Goal: Task Accomplishment & Management: Manage account settings

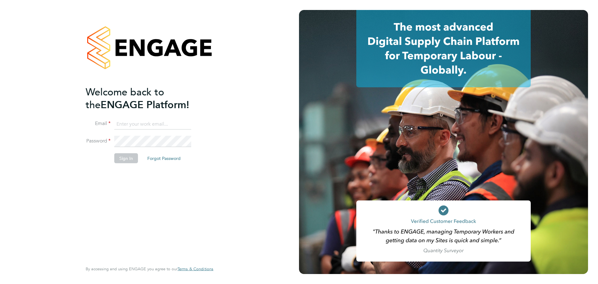
type input "[EMAIL_ADDRESS][DOMAIN_NAME]"
click at [117, 160] on button "Sign In" at bounding box center [126, 158] width 24 height 10
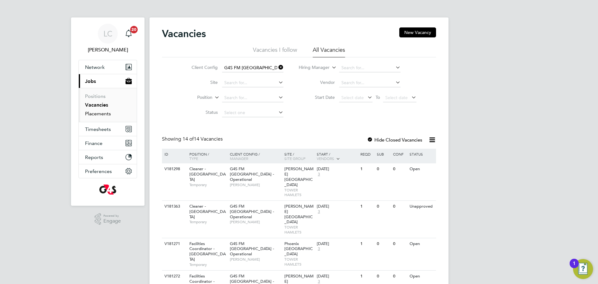
click at [97, 115] on link "Placements" at bounding box center [98, 114] width 26 height 6
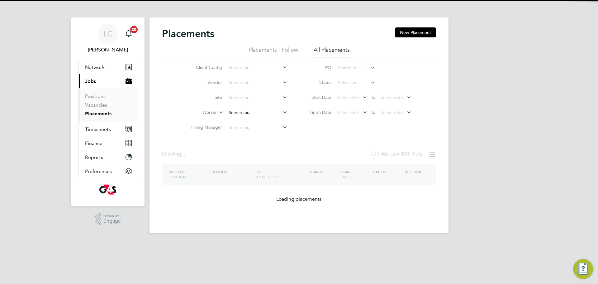
click at [245, 110] on input at bounding box center [256, 112] width 61 height 9
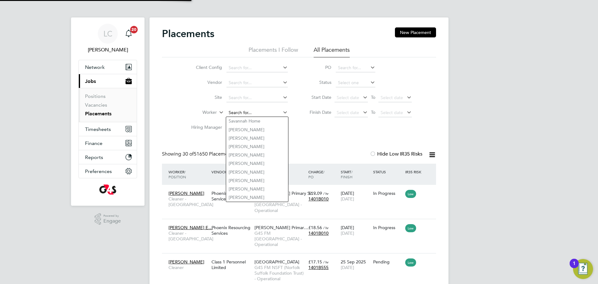
paste input "Natalia Kambole"
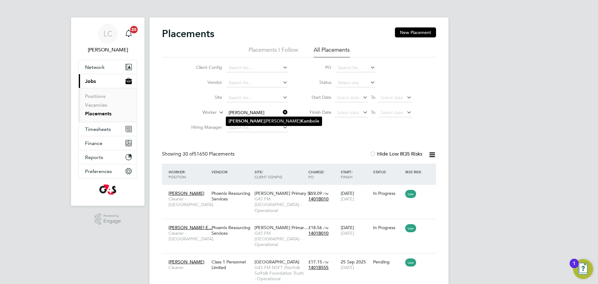
click at [263, 123] on li "Natalia Helena Chissano Kambole" at bounding box center [274, 121] width 96 height 8
type input "Natalia Helena Chissano Kambole"
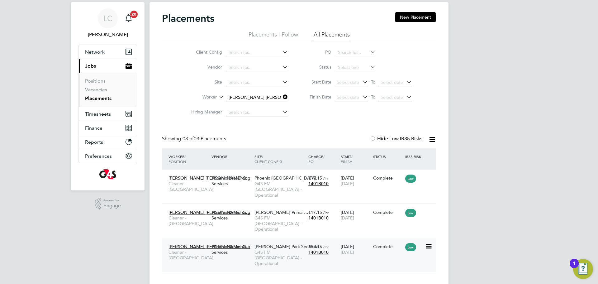
click at [270, 249] on span "G4S FM [GEOGRAPHIC_DATA] - Operational" at bounding box center [279, 257] width 51 height 17
click at [257, 189] on span "G4S FM [GEOGRAPHIC_DATA] - Operational" at bounding box center [279, 189] width 51 height 17
click at [307, 240] on div "£17.15 / hr 1401B010" at bounding box center [323, 248] width 32 height 17
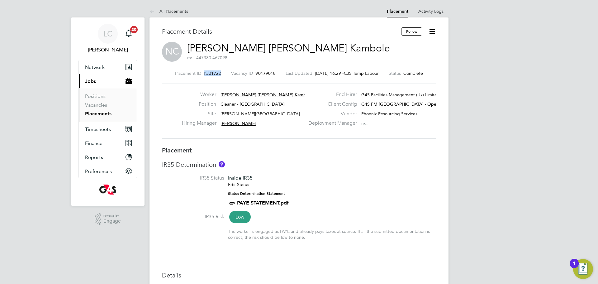
drag, startPoint x: 218, startPoint y: 72, endPoint x: 199, endPoint y: 72, distance: 19.0
click at [199, 72] on div "Placement ID P301722 Vacancy ID V0179018 Last Updated 26 Sep 2025, 16:29 - CJS …" at bounding box center [299, 73] width 274 height 6
copy span "P301722"
click at [432, 31] on icon at bounding box center [432, 31] width 8 height 8
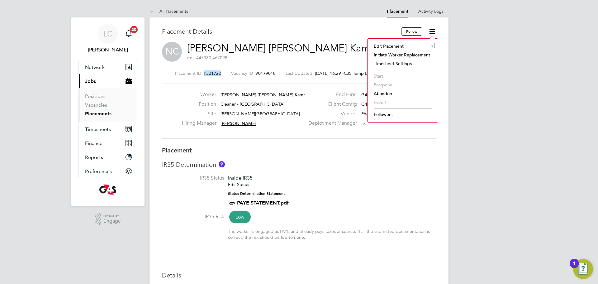
click at [396, 44] on li "Edit Placement e" at bounding box center [403, 46] width 64 height 9
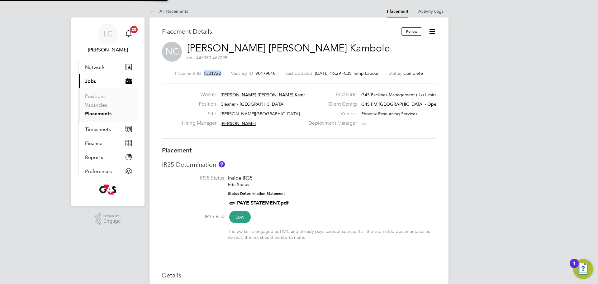
type input "[PERSON_NAME]"
type input "26 Aug 2025"
type input "12 Sep 2025"
type input "09:00"
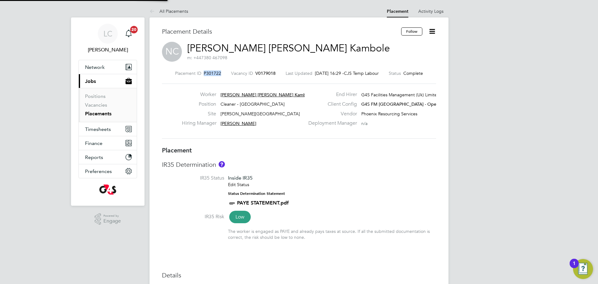
type input "13:00"
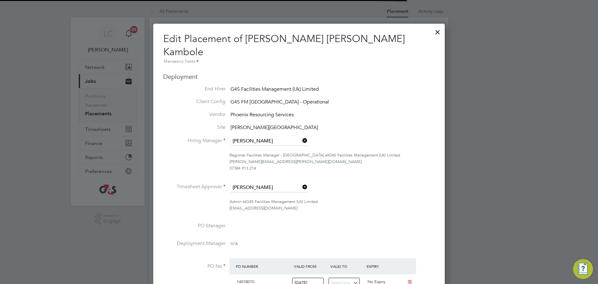
scroll to position [1, 0]
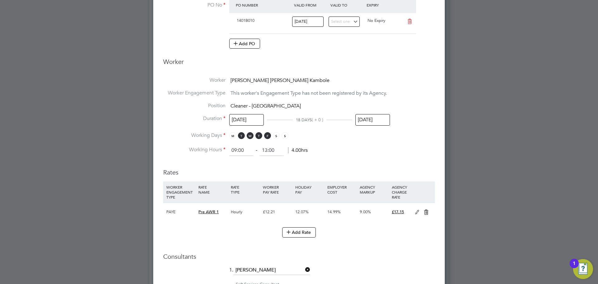
click at [367, 114] on input "12 Sep 2025" at bounding box center [372, 120] width 35 height 12
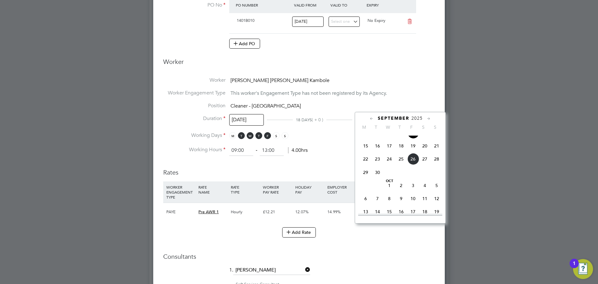
click at [414, 191] on span "3" at bounding box center [413, 185] width 12 height 12
type input "03 Oct 2025"
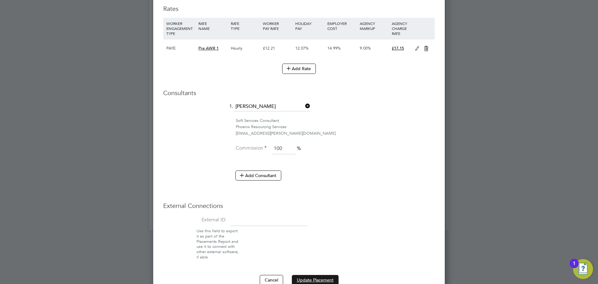
click at [329, 275] on button "Update Placement" at bounding box center [315, 280] width 47 height 10
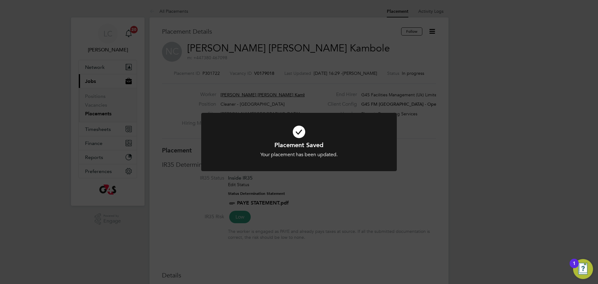
drag, startPoint x: 43, startPoint y: 64, endPoint x: 20, endPoint y: 10, distance: 58.1
click at [41, 59] on div "Placement Saved Your placement has been updated. Cancel Okay" at bounding box center [299, 142] width 598 height 284
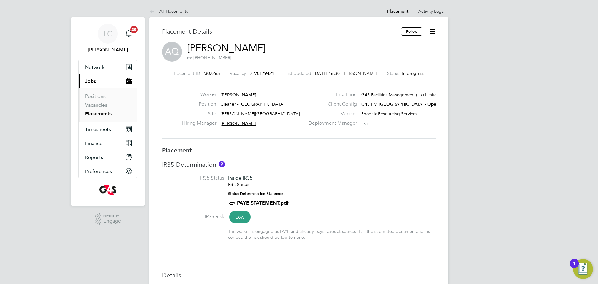
click at [436, 12] on link "Activity Logs" at bounding box center [430, 11] width 25 height 6
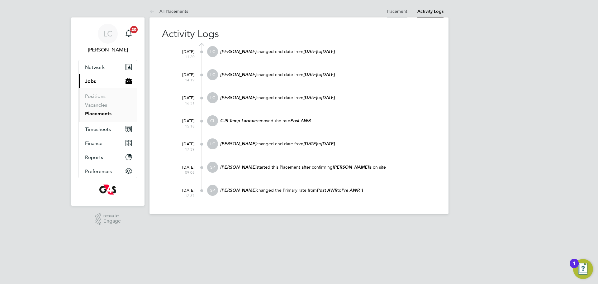
click at [398, 12] on link "Placement" at bounding box center [397, 11] width 21 height 6
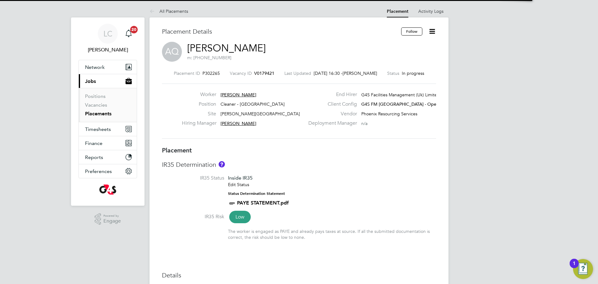
click at [433, 33] on icon at bounding box center [432, 31] width 8 height 8
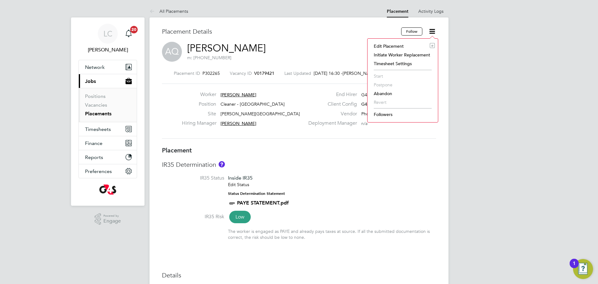
click at [411, 41] on div "Edit Placement e Initiate Worker Replacement Timesheet Settings Start Postpone …" at bounding box center [402, 80] width 71 height 84
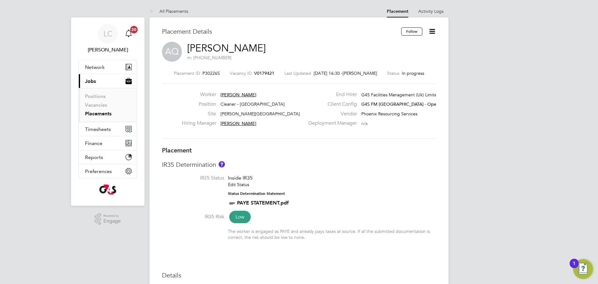
drag, startPoint x: 437, startPoint y: 30, endPoint x: 428, endPoint y: 34, distance: 10.0
click at [436, 30] on icon at bounding box center [432, 31] width 8 height 8
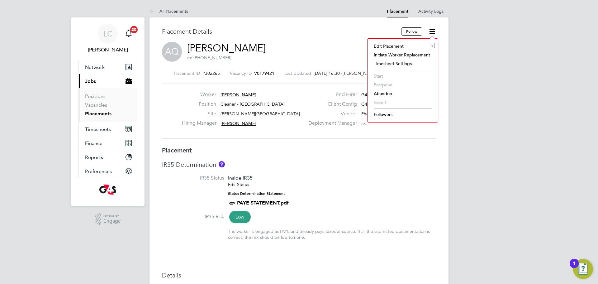
click at [431, 33] on icon at bounding box center [432, 31] width 8 height 8
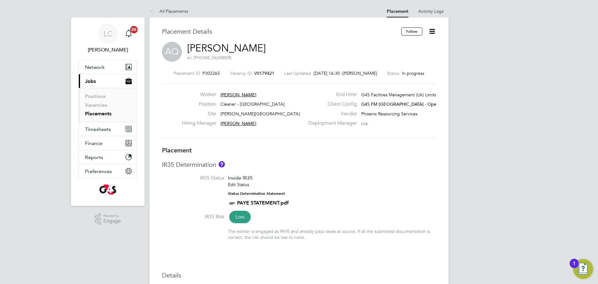
click at [433, 32] on icon at bounding box center [432, 31] width 8 height 8
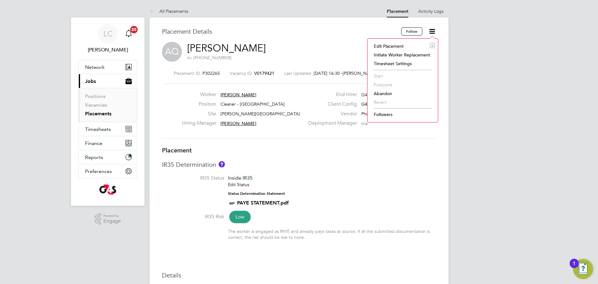
drag, startPoint x: 389, startPoint y: 46, endPoint x: 389, endPoint y: 52, distance: 5.9
click at [389, 46] on li "Edit Placement e" at bounding box center [403, 46] width 64 height 9
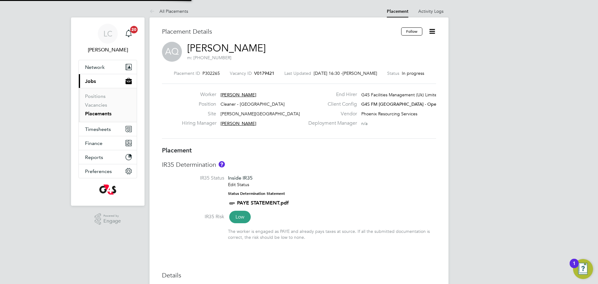
type input "[PERSON_NAME]"
type input "01 Sep 2025"
type input "[DATE]"
type input "15:30"
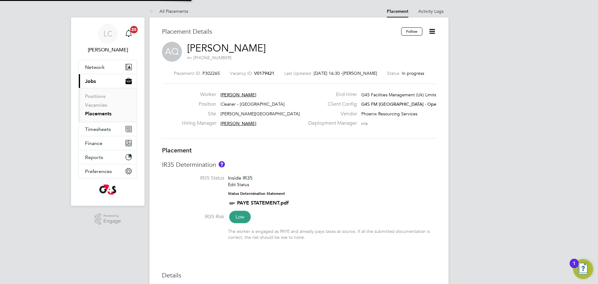
type input "19:30"
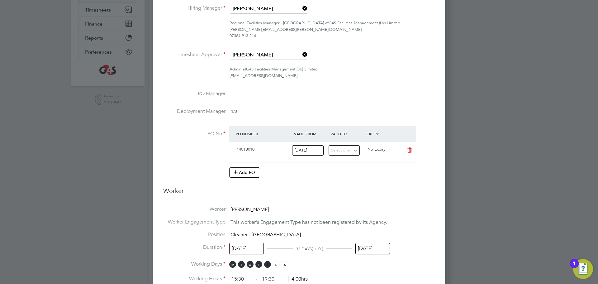
click at [374, 251] on input "[DATE]" at bounding box center [372, 249] width 35 height 12
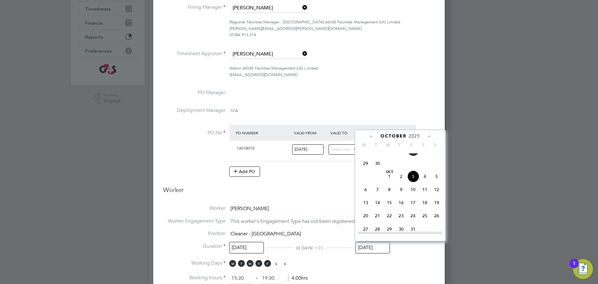
click at [416, 156] on span "26" at bounding box center [413, 150] width 12 height 12
type input "[DATE]"
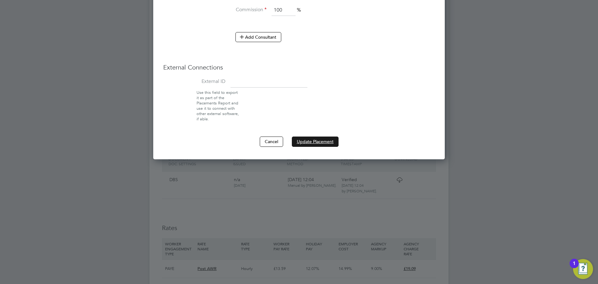
click at [315, 141] on button "Update Placement" at bounding box center [315, 141] width 47 height 10
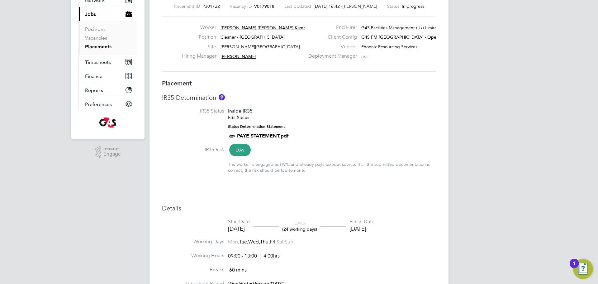
scroll to position [144, 0]
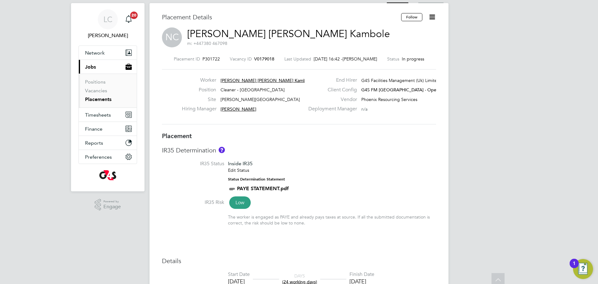
scroll to position [8, 0]
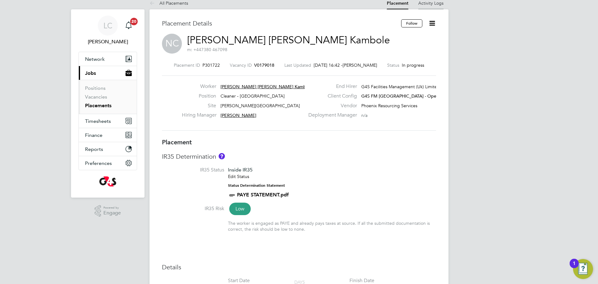
click at [428, 7] on li "Activity Logs" at bounding box center [430, 3] width 25 height 12
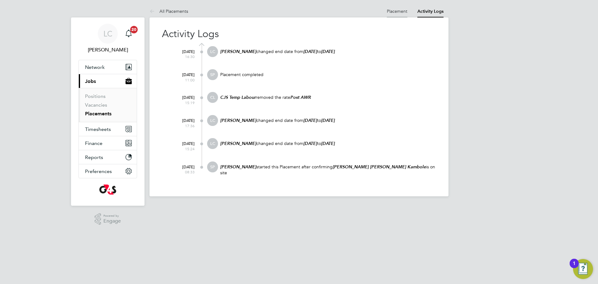
click at [400, 11] on link "Placement" at bounding box center [397, 11] width 21 height 6
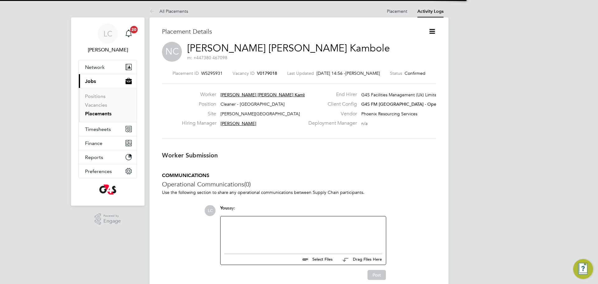
scroll to position [10, 123]
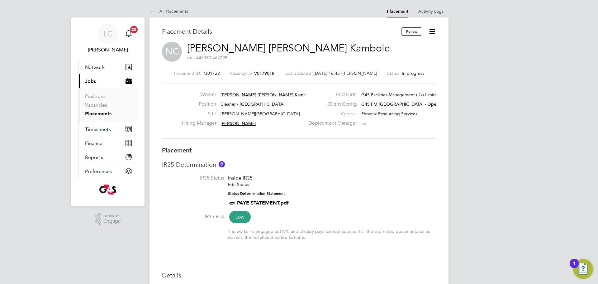
click at [353, 195] on li "IR35 Status Inside IR35 Edit Status Status Determination Statement PAYE STATEME…" at bounding box center [299, 194] width 274 height 38
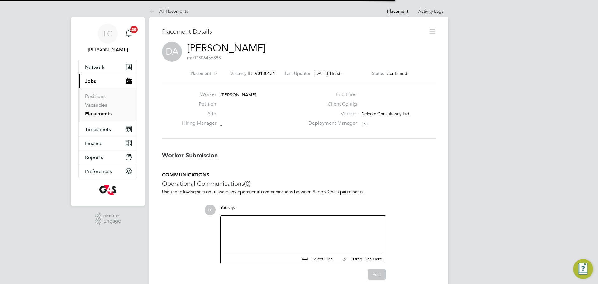
scroll to position [10, 123]
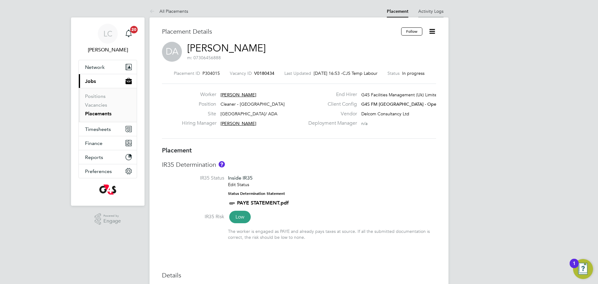
click at [433, 6] on li "Activity Logs" at bounding box center [430, 11] width 25 height 12
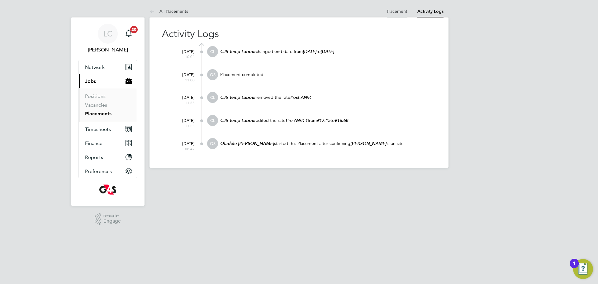
click at [402, 12] on link "Placement" at bounding box center [397, 11] width 21 height 6
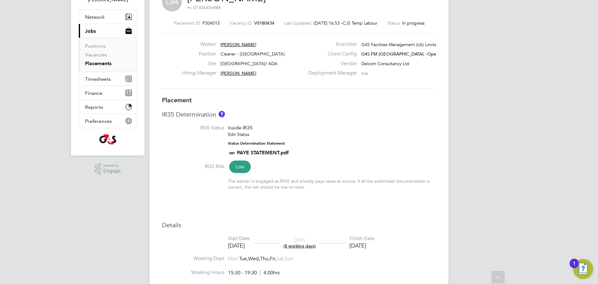
scroll to position [40, 0]
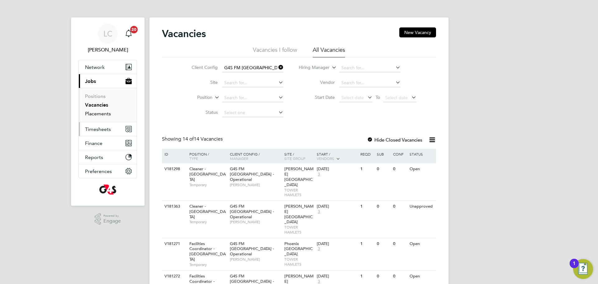
drag, startPoint x: 101, startPoint y: 111, endPoint x: 126, endPoint y: 126, distance: 28.8
click at [101, 111] on link "Placements" at bounding box center [98, 114] width 26 height 6
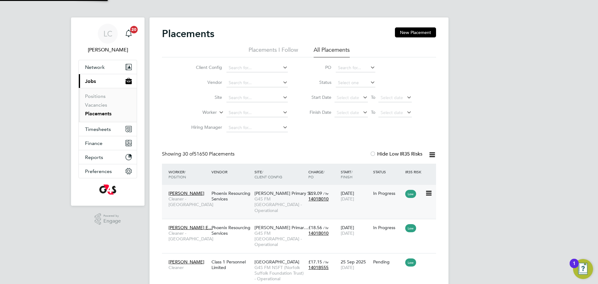
click at [278, 204] on span "G4S FM [GEOGRAPHIC_DATA] - Operational" at bounding box center [279, 204] width 51 height 17
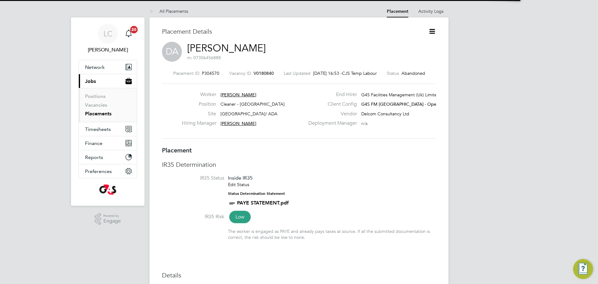
scroll to position [3, 3]
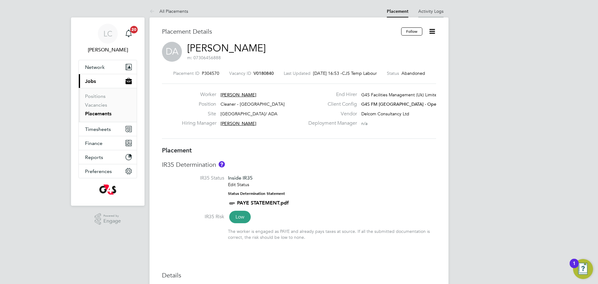
click at [428, 11] on link "Activity Logs" at bounding box center [430, 11] width 25 height 6
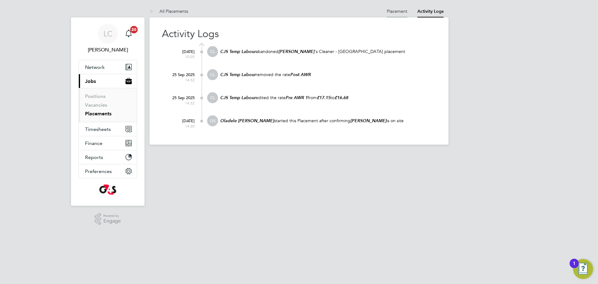
click at [400, 10] on link "Placement" at bounding box center [397, 11] width 21 height 6
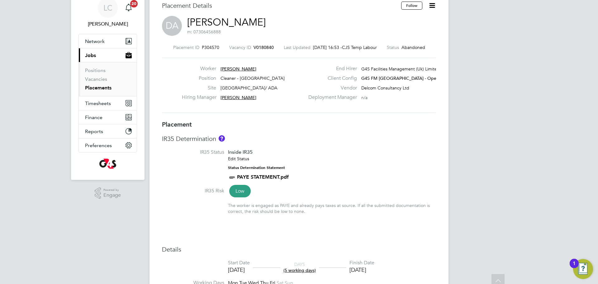
scroll to position [31, 0]
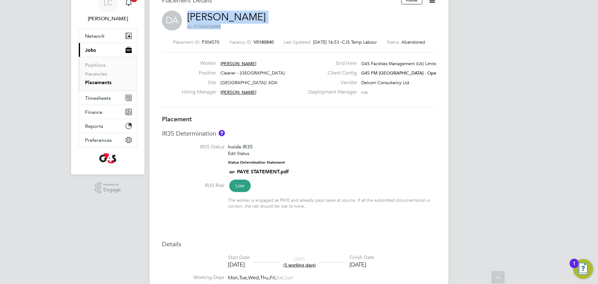
drag, startPoint x: 284, startPoint y: 14, endPoint x: 226, endPoint y: 16, distance: 57.6
click at [189, 19] on div "DA [PERSON_NAME] m: 07306456888" at bounding box center [299, 21] width 274 height 21
drag, startPoint x: 325, startPoint y: 18, endPoint x: 315, endPoint y: 3, distance: 18.0
click at [321, 16] on div "DA [PERSON_NAME] m: 07306456888" at bounding box center [299, 21] width 274 height 21
drag, startPoint x: 290, startPoint y: 14, endPoint x: 297, endPoint y: 26, distance: 13.7
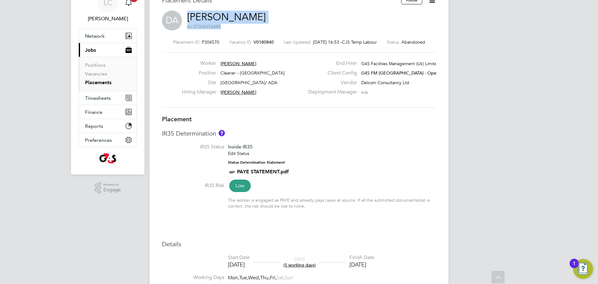
click at [192, 19] on div "DA [PERSON_NAME] m: 07306456888" at bounding box center [299, 21] width 274 height 21
drag, startPoint x: 311, startPoint y: 26, endPoint x: 297, endPoint y: 18, distance: 16.0
click at [311, 25] on div "DA [PERSON_NAME] m: 07306456888" at bounding box center [299, 21] width 274 height 21
click at [266, 16] on link "[PERSON_NAME]" at bounding box center [226, 17] width 78 height 12
drag, startPoint x: 282, startPoint y: 15, endPoint x: 207, endPoint y: 11, distance: 75.2
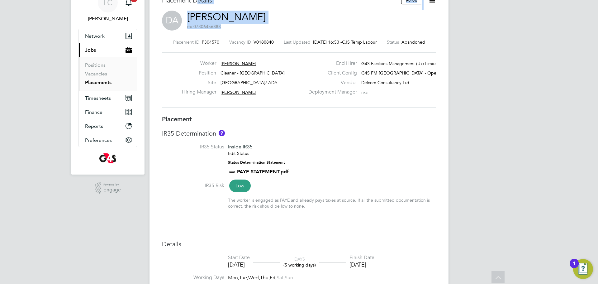
click at [198, 8] on div "Placement Details Follow DA [PERSON_NAME] m: 07306456888 Placement ID P304570 V…" at bounding box center [299, 55] width 274 height 119
click at [266, 22] on link "[PERSON_NAME]" at bounding box center [226, 17] width 78 height 12
drag, startPoint x: 339, startPoint y: 39, endPoint x: 338, endPoint y: 35, distance: 3.5
click at [339, 37] on div "Placement ID P304570 Vacancy ID V0180840 Last Updated [DATE] 16:53 - CJS Temp L…" at bounding box center [299, 73] width 274 height 83
drag, startPoint x: 315, startPoint y: 15, endPoint x: 189, endPoint y: 13, distance: 126.4
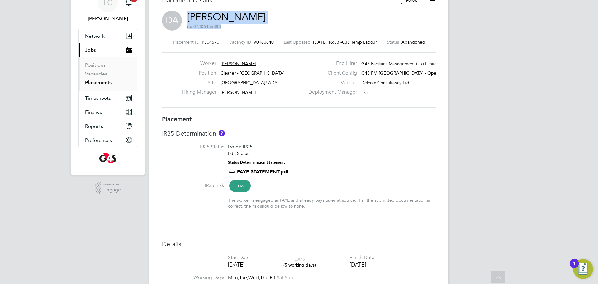
click at [189, 13] on div "DA [PERSON_NAME] m: 07306456888" at bounding box center [299, 21] width 274 height 21
copy h2 "[PERSON_NAME] m: 07306456888"
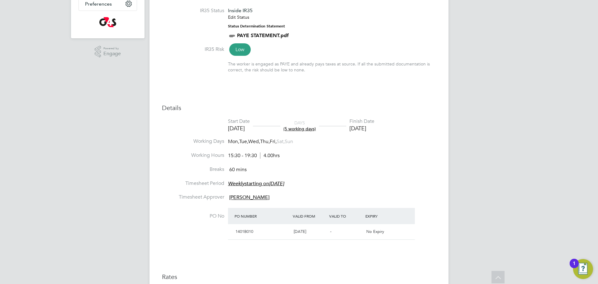
scroll to position [168, 0]
